Goal: Transaction & Acquisition: Purchase product/service

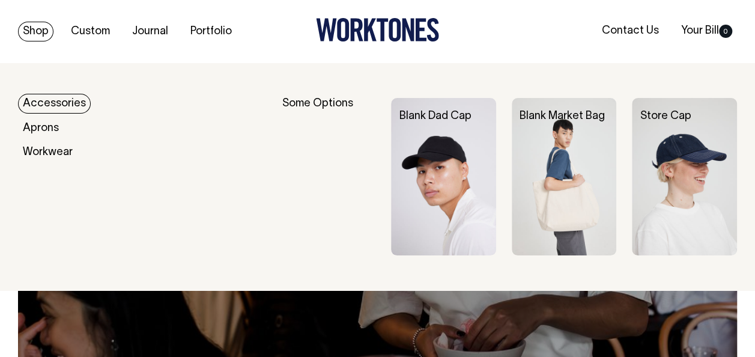
click at [44, 36] on link "Shop" at bounding box center [35, 32] width 35 height 20
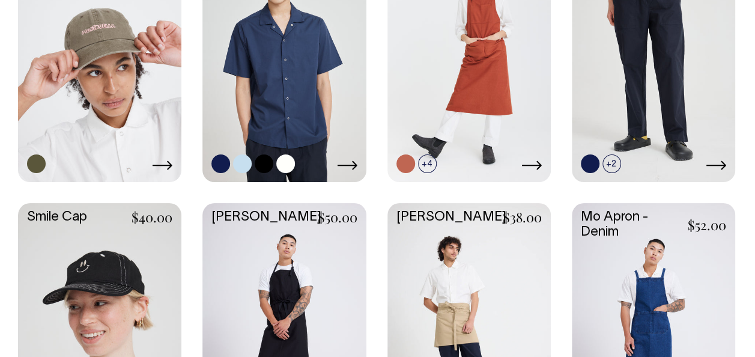
scroll to position [948, 0]
click at [319, 101] on link at bounding box center [283, 58] width 163 height 243
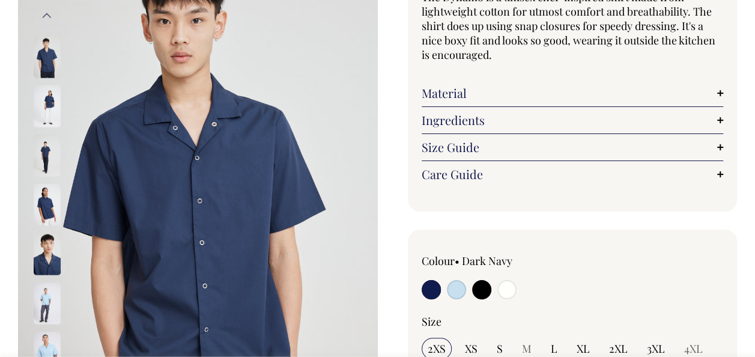
scroll to position [133, 0]
click at [506, 289] on input "radio" at bounding box center [506, 288] width 19 height 19
radio input "true"
select select "Off-White"
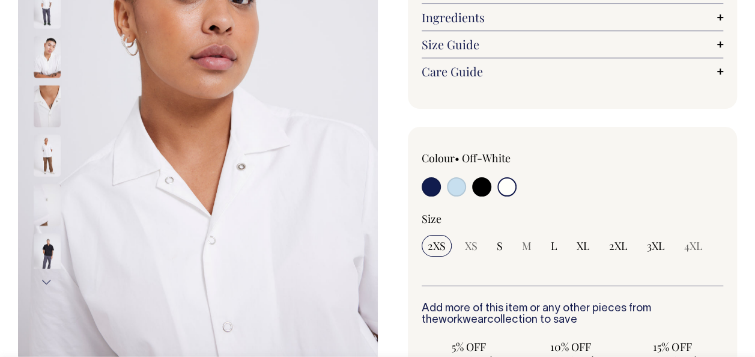
scroll to position [236, 0]
click at [454, 186] on input "radio" at bounding box center [456, 186] width 19 height 19
radio input "true"
select select "True Blue"
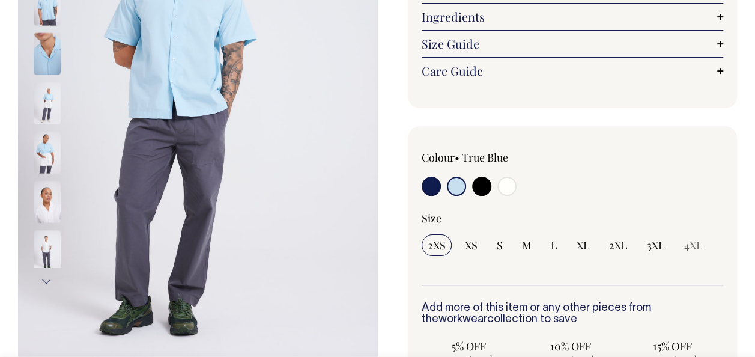
click at [434, 186] on input "radio" at bounding box center [431, 186] width 19 height 19
radio input "true"
select select "Dark Navy"
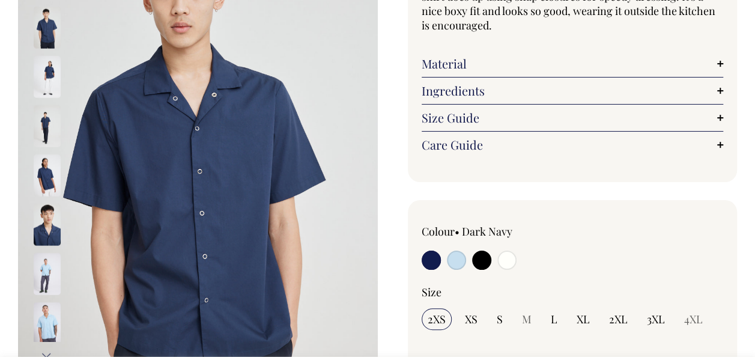
scroll to position [162, 0]
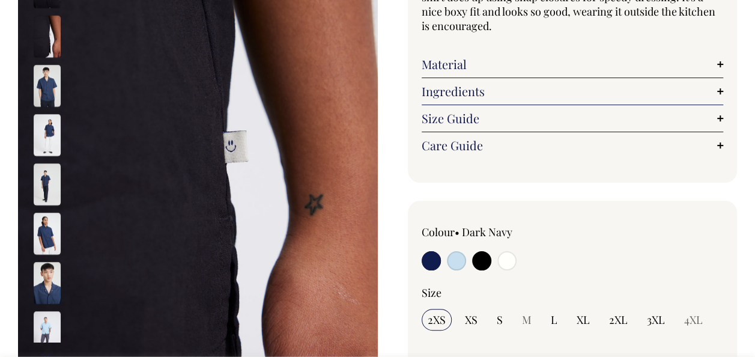
click at [41, 64] on img at bounding box center [47, 85] width 27 height 42
